Goal: Find specific page/section: Find specific page/section

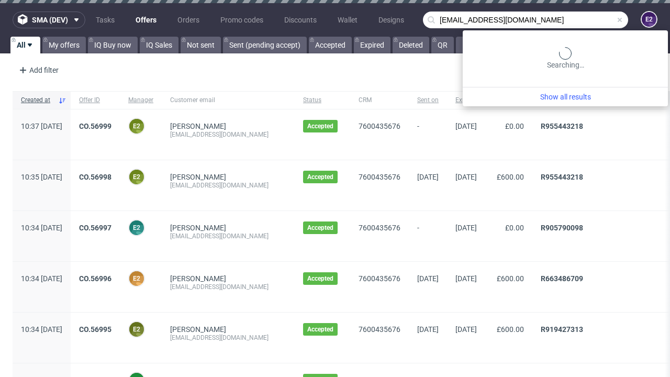
type input "[EMAIL_ADDRESS][DOMAIN_NAME]"
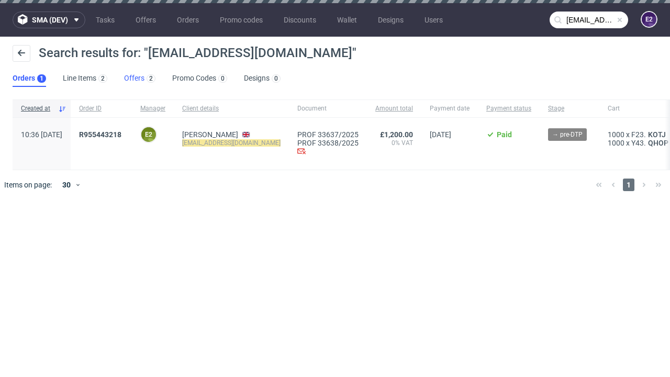
click at [140, 78] on link "Offers 2" at bounding box center [139, 78] width 31 height 17
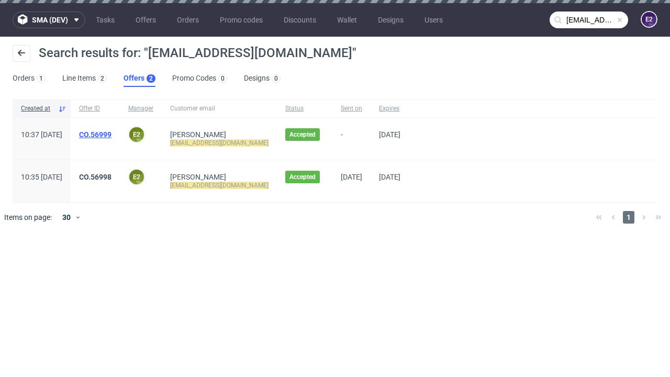
click at [111, 134] on link "CO.56999" at bounding box center [95, 134] width 32 height 8
